Goal: Task Accomplishment & Management: Use online tool/utility

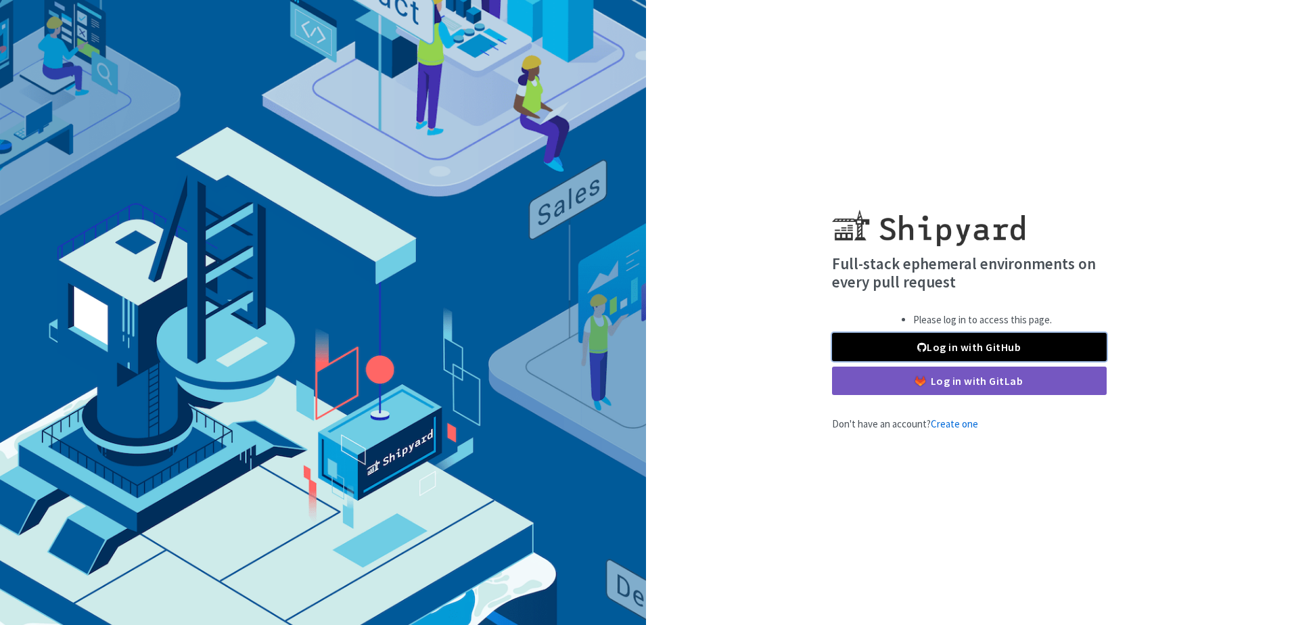
click at [978, 344] on link "Log in with GitHub" at bounding box center [969, 347] width 275 height 28
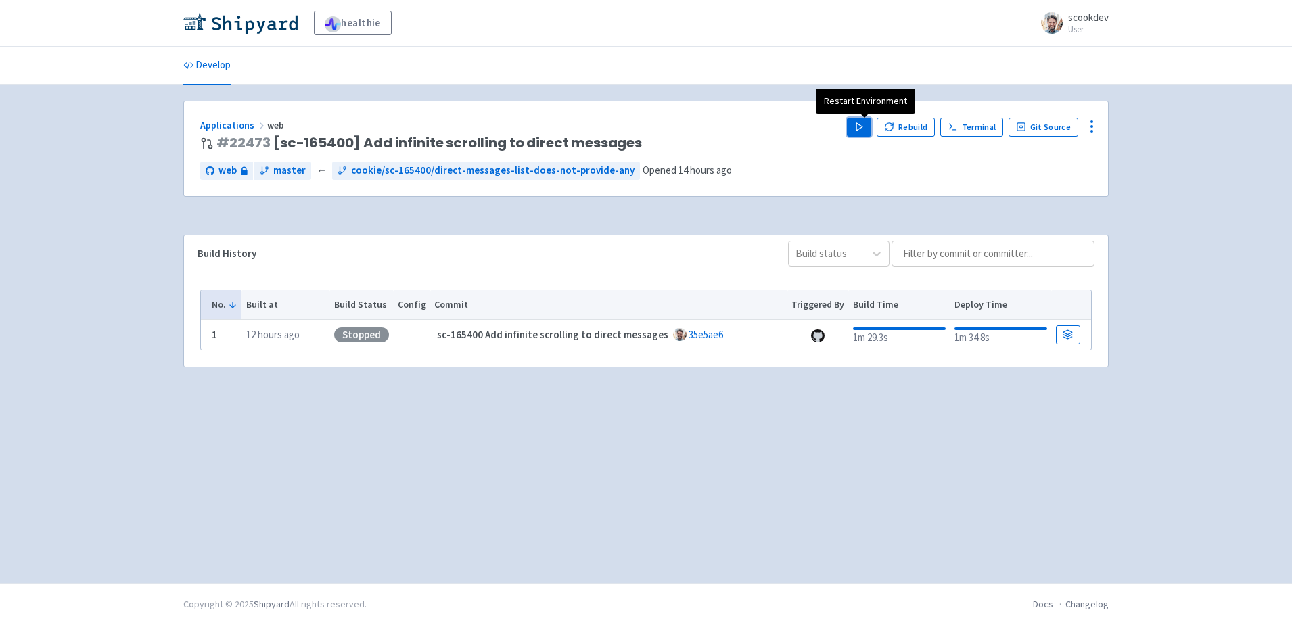
click at [861, 132] on button "Play" at bounding box center [859, 127] width 24 height 19
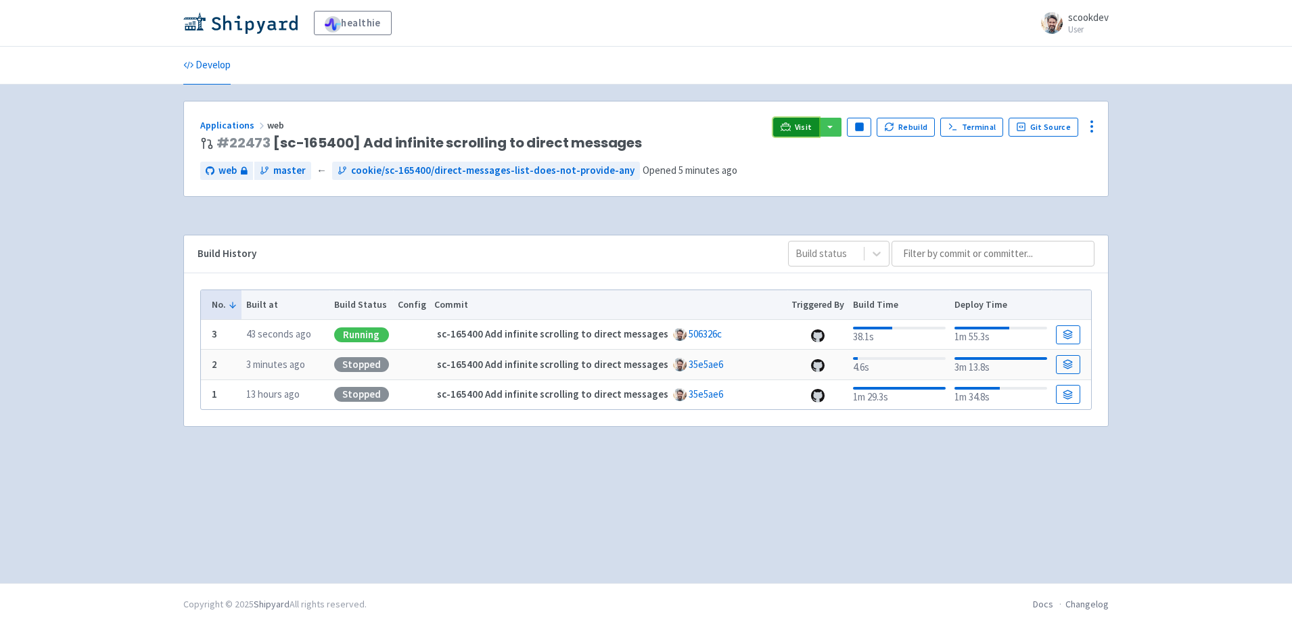
click at [807, 131] on span "Visit" at bounding box center [804, 127] width 18 height 11
click at [1095, 128] on icon at bounding box center [1092, 126] width 16 height 16
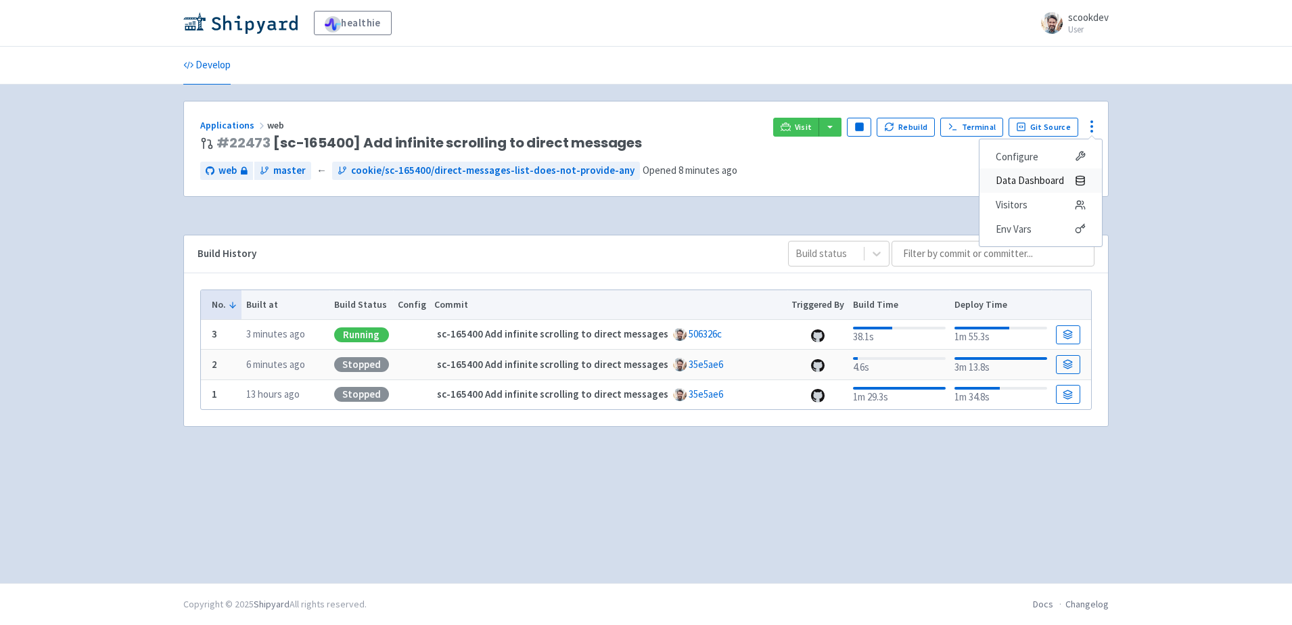
click at [1028, 175] on span "Data Dashboard" at bounding box center [1030, 180] width 68 height 19
